Goal: Go to known website: Go to known website

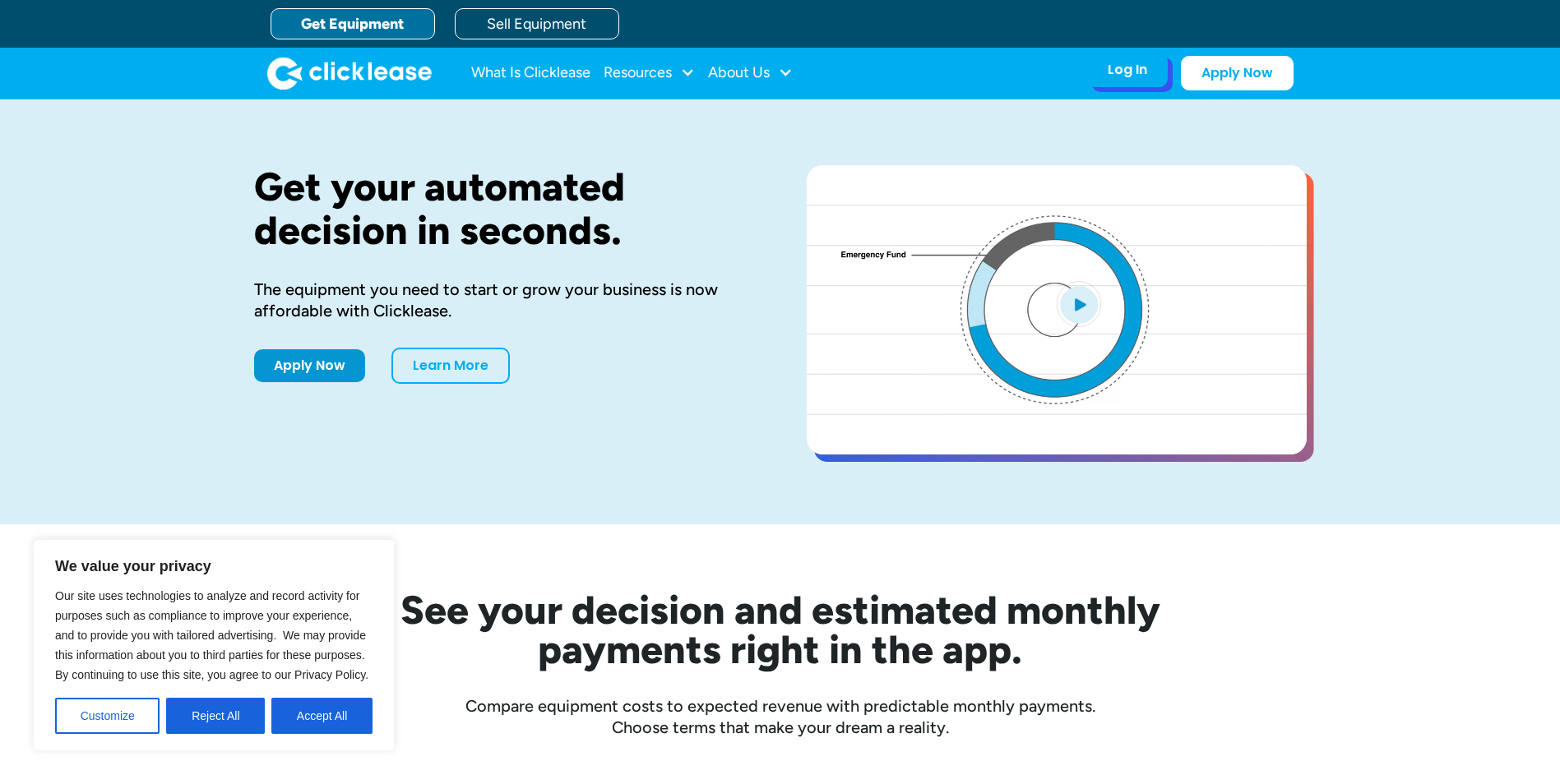
click at [1126, 81] on div "Log In Account login I use Clicklease to get my equipment Partner Portal I offe…" at bounding box center [1127, 69] width 80 height 35
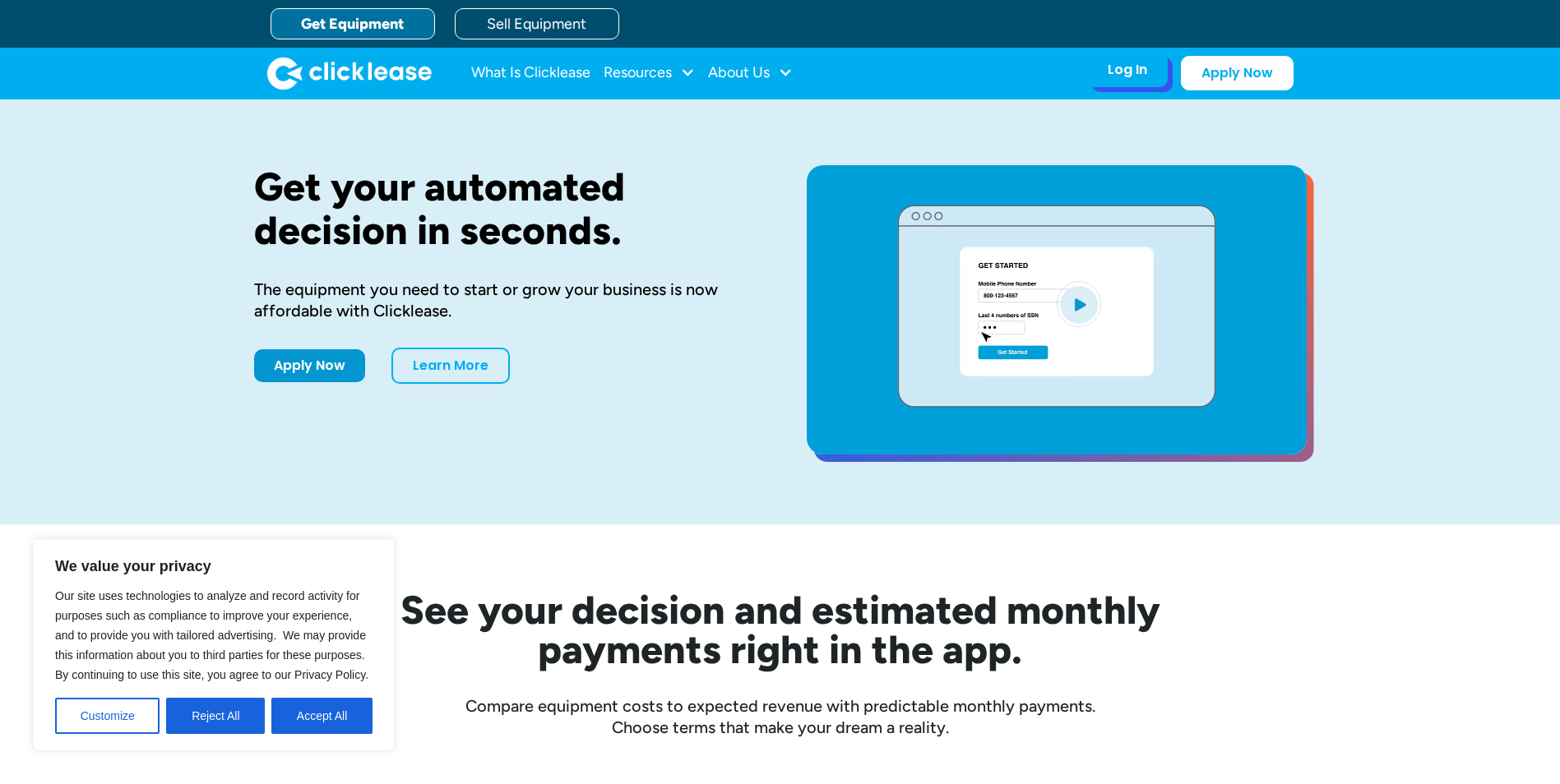
click at [1123, 72] on div "Log In" at bounding box center [1127, 69] width 40 height 16
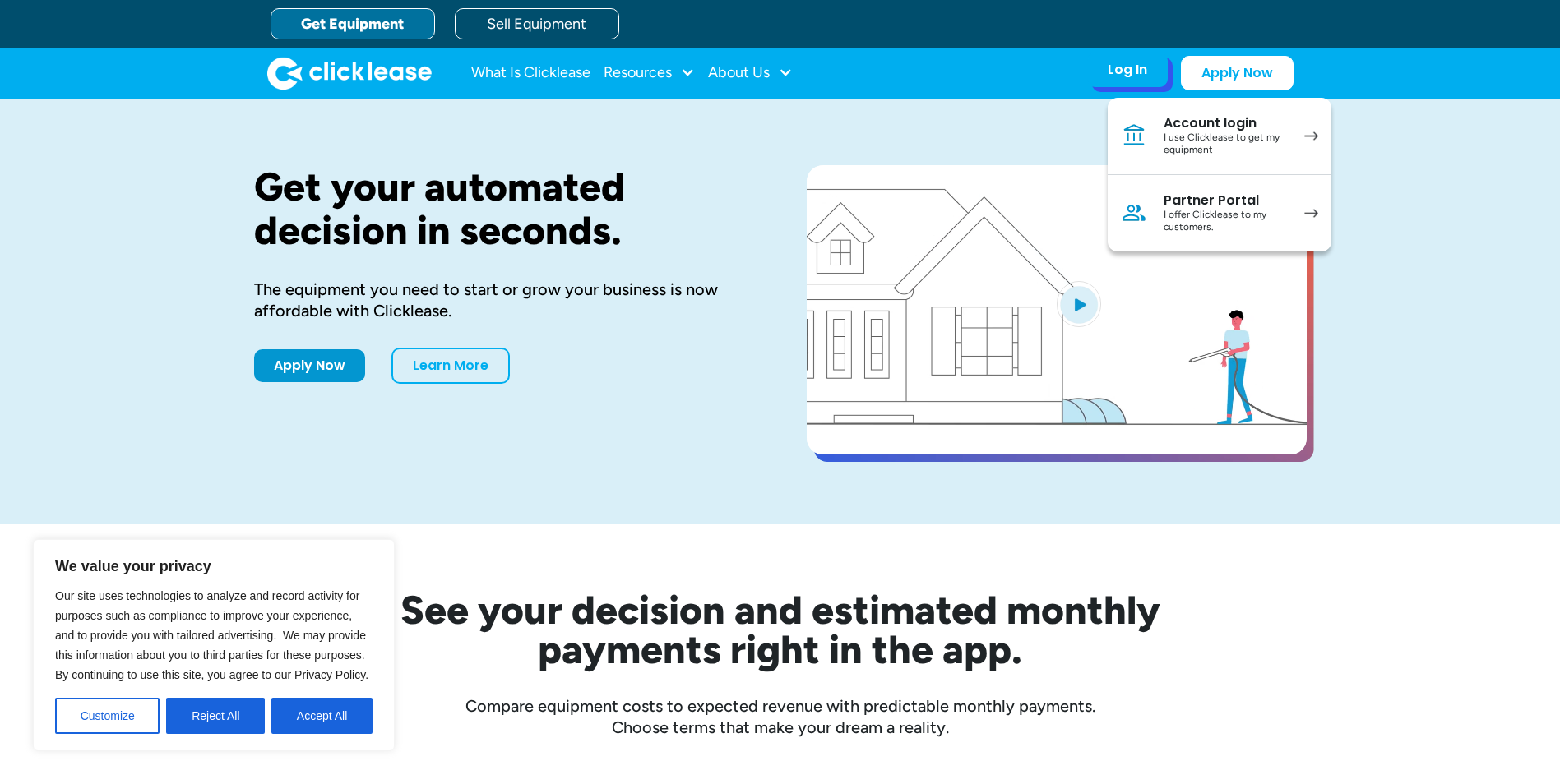
click at [1212, 126] on div "Account login" at bounding box center [1225, 123] width 124 height 16
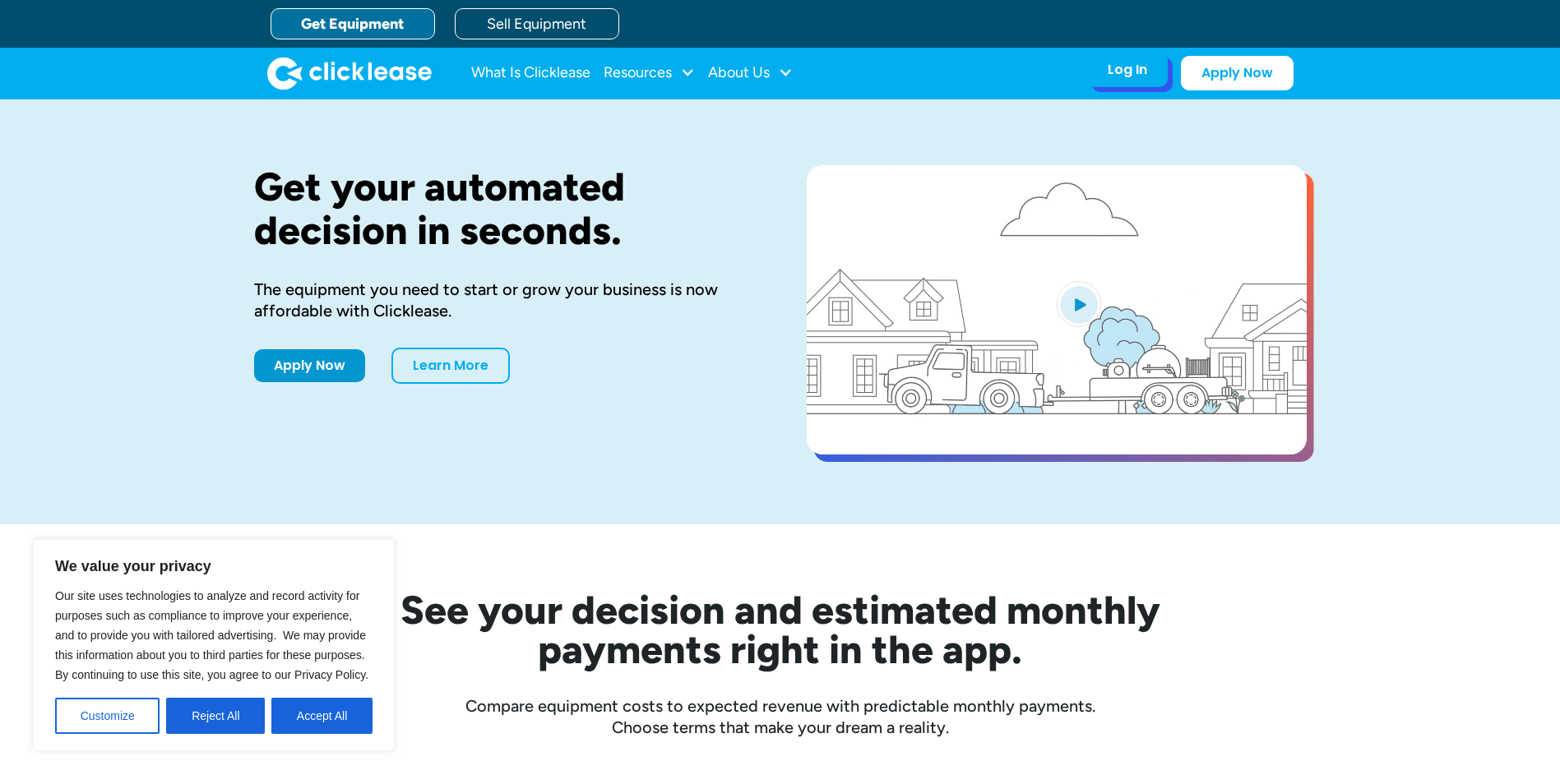
click at [1122, 69] on div "Log In" at bounding box center [1127, 69] width 40 height 16
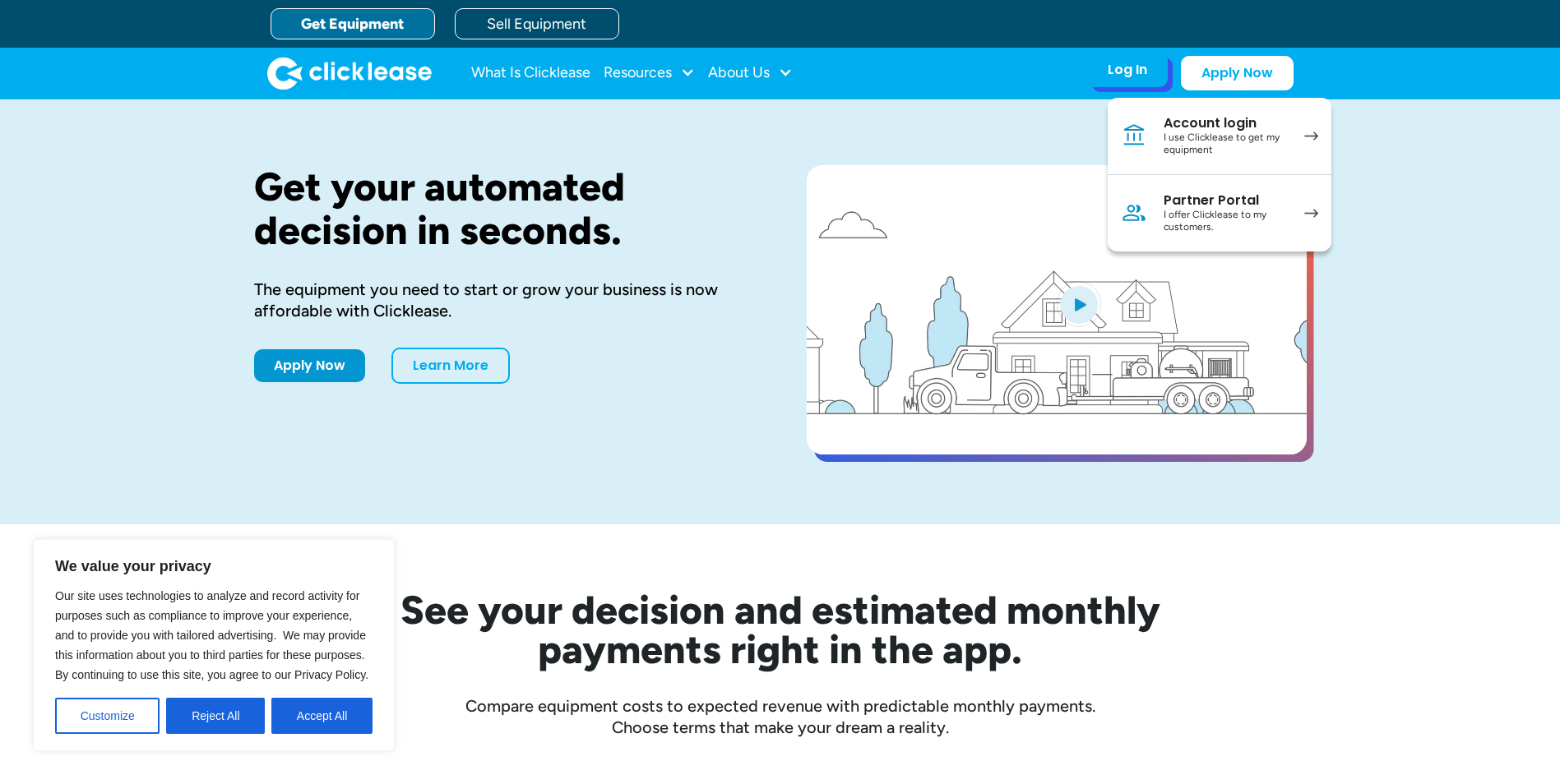
click at [1188, 207] on div "Partner Portal" at bounding box center [1225, 200] width 124 height 16
